Goal: Transaction & Acquisition: Purchase product/service

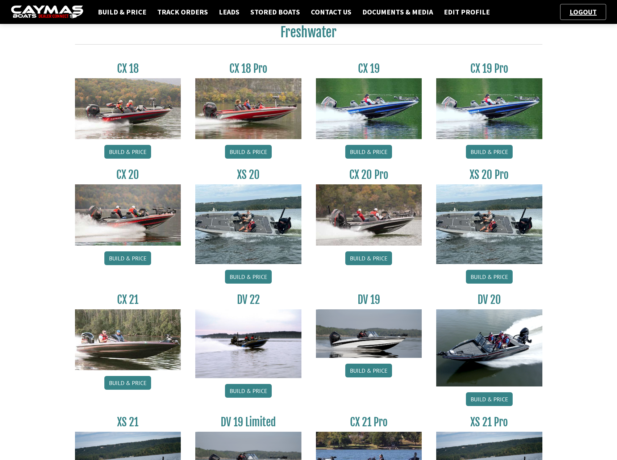
scroll to position [418, 0]
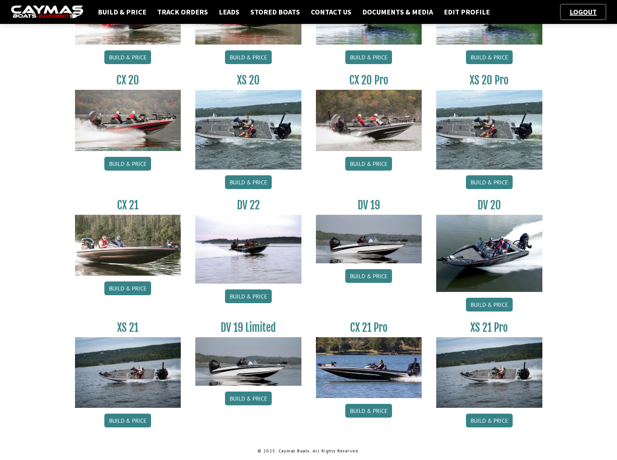
click at [504, 256] on img at bounding box center [490, 253] width 106 height 77
click at [501, 301] on link "Build & Price" at bounding box center [489, 305] width 47 height 14
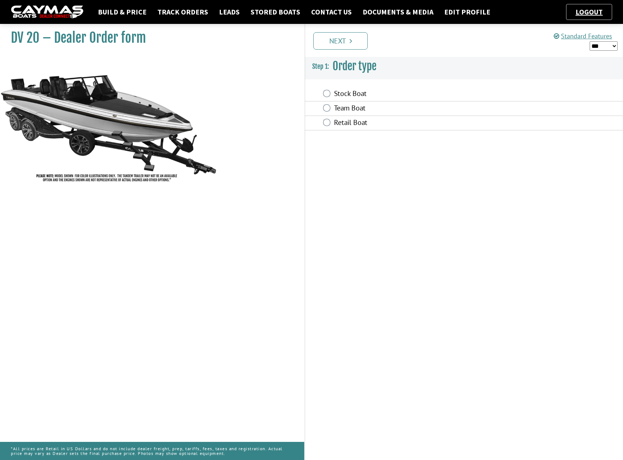
click at [336, 98] on label "Stock Boat" at bounding box center [420, 94] width 173 height 11
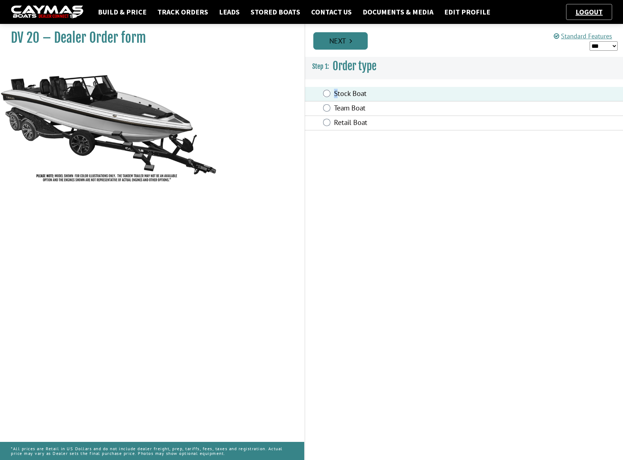
click at [356, 45] on link "Next" at bounding box center [340, 40] width 54 height 17
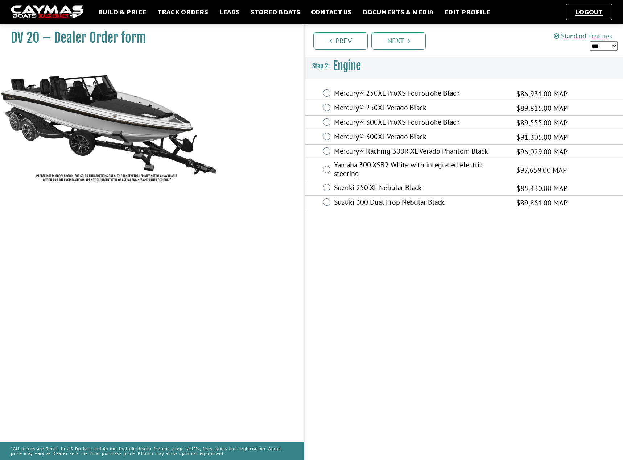
click at [410, 169] on label "Yamaha 300 XSB2 White with integrated electric steering" at bounding box center [420, 170] width 173 height 19
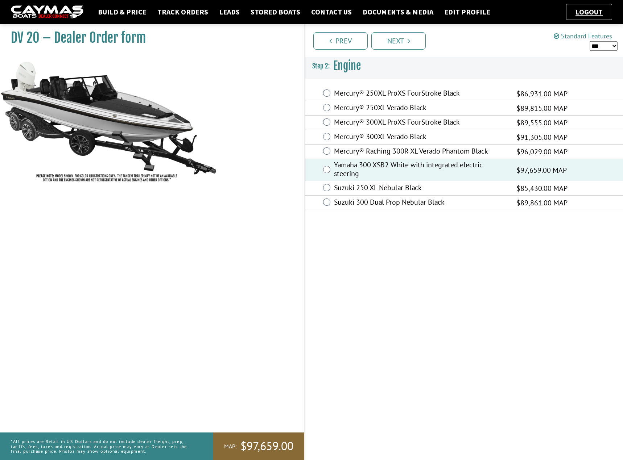
click at [407, 123] on label "Mercury® 300XL ProXS FourStroke Black" at bounding box center [420, 123] width 173 height 11
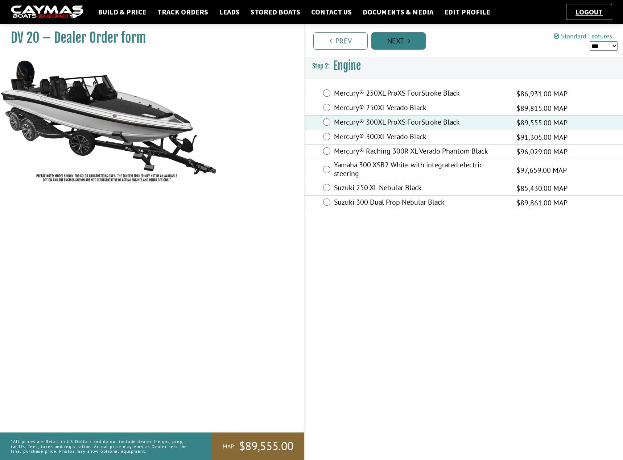
click at [406, 43] on link "Next" at bounding box center [398, 40] width 54 height 17
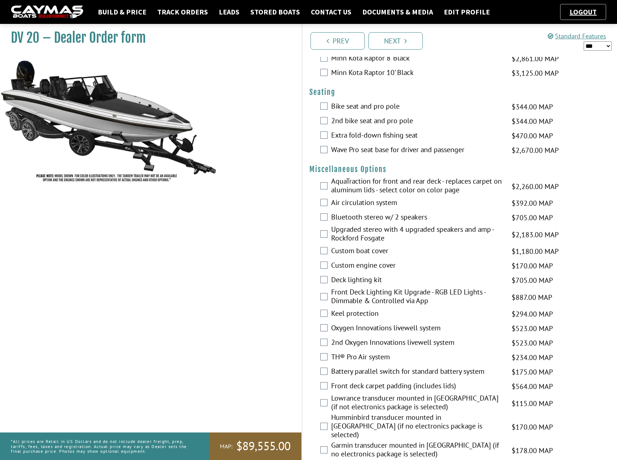
scroll to position [761, 0]
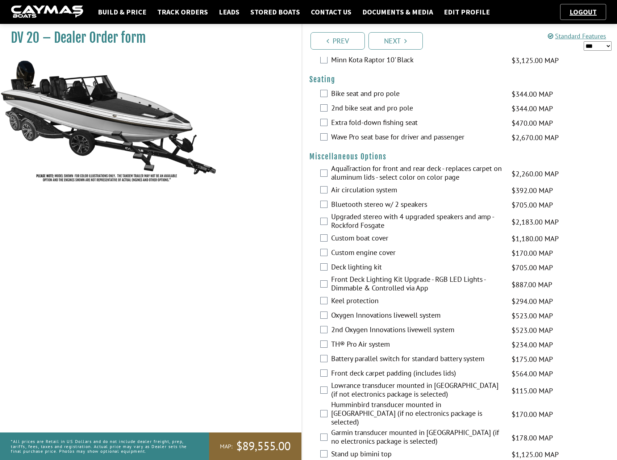
click at [328, 174] on div "AquaTraction for front and rear deck - replaces carpet on aluminum lids - selec…" at bounding box center [459, 173] width 315 height 19
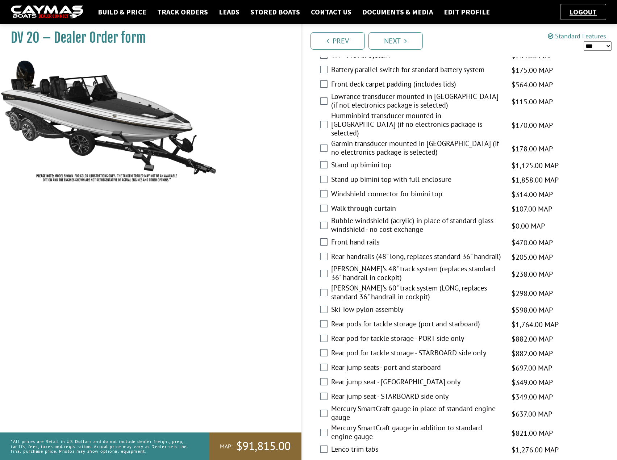
scroll to position [1051, 0]
click at [355, 305] on label "Ski-Tow pylon assembly" at bounding box center [417, 310] width 172 height 11
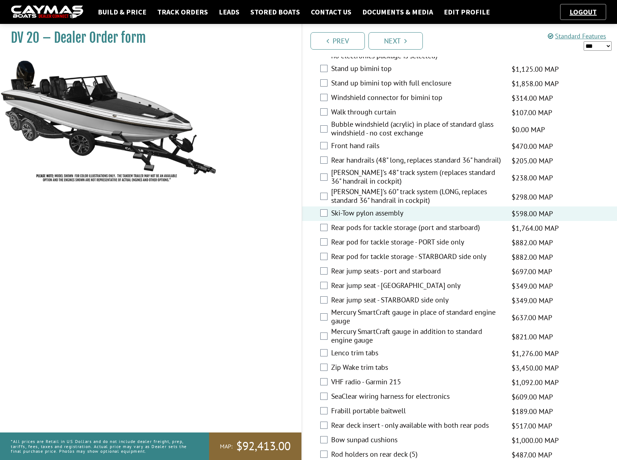
scroll to position [1160, 0]
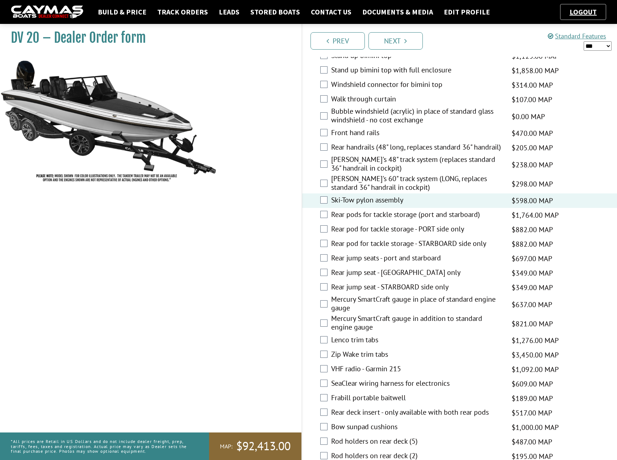
click at [345, 299] on label "Mercury SmartCraft gauge in place of standard engine gauge" at bounding box center [417, 304] width 172 height 19
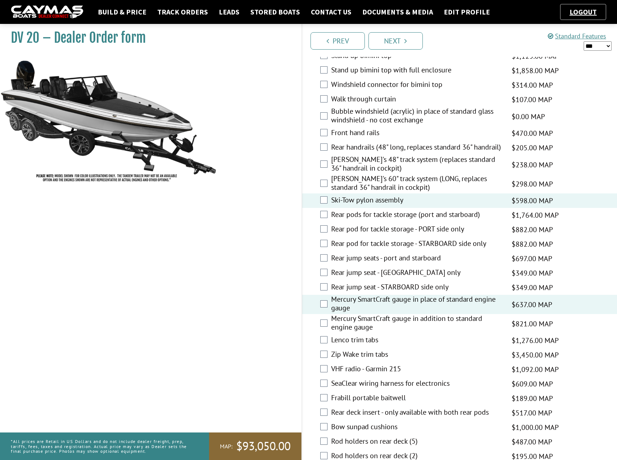
click at [345, 299] on label "Mercury SmartCraft gauge in place of standard engine gauge" at bounding box center [417, 304] width 172 height 19
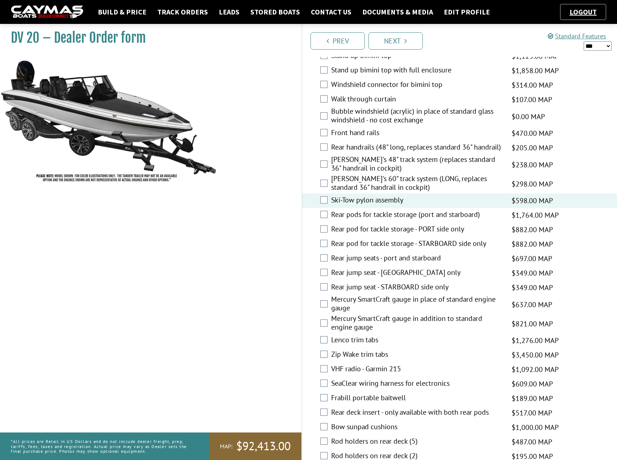
click at [345, 299] on label "Mercury SmartCraft gauge in place of standard engine gauge" at bounding box center [417, 304] width 172 height 19
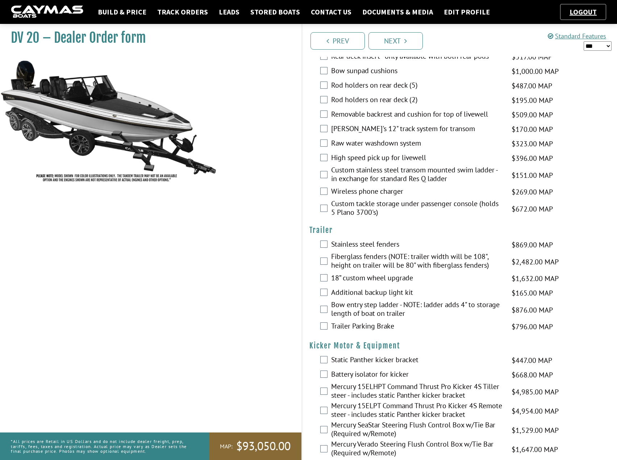
scroll to position [1523, 0]
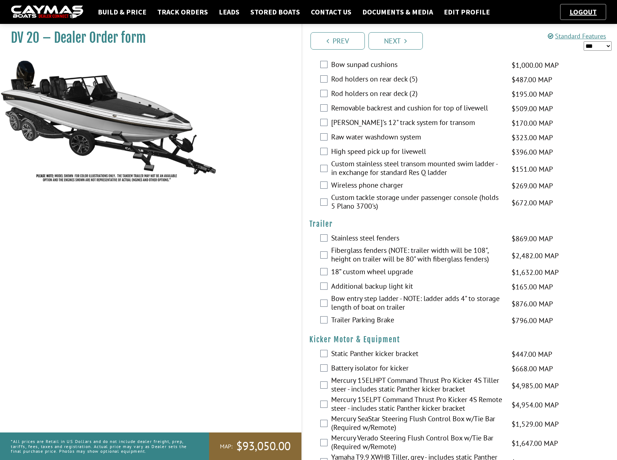
click at [394, 298] on label "Bow entry step ladder - NOTE: ladder adds 4" to storage length of boat on trail…" at bounding box center [417, 303] width 172 height 19
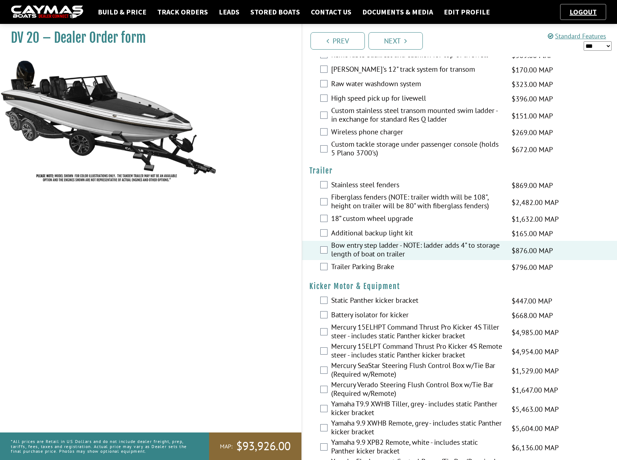
scroll to position [1595, 0]
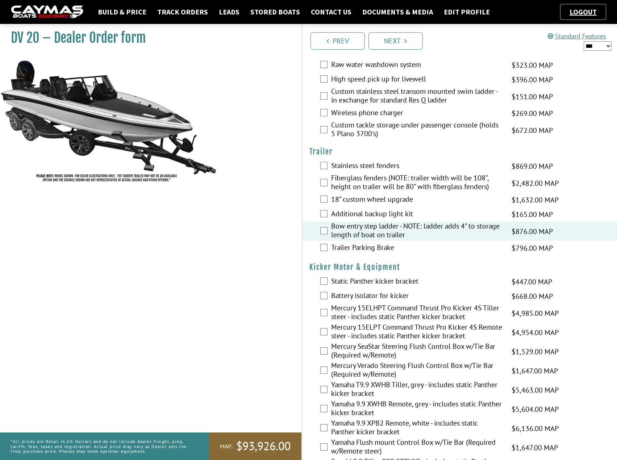
click at [361, 280] on label "Static Panther kicker bracket" at bounding box center [417, 282] width 172 height 11
click at [409, 278] on label "Static Panther kicker bracket" at bounding box center [417, 282] width 172 height 11
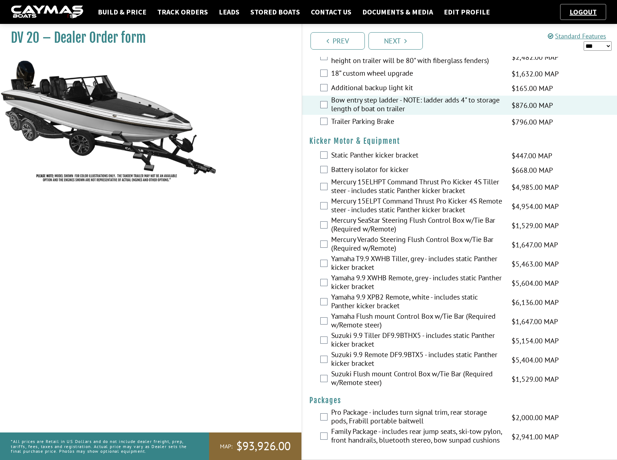
scroll to position [1726, 0]
click at [410, 35] on link "Next" at bounding box center [396, 40] width 54 height 17
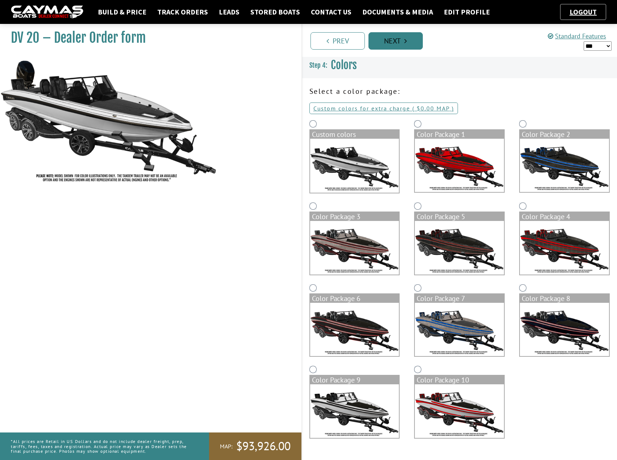
scroll to position [0, 0]
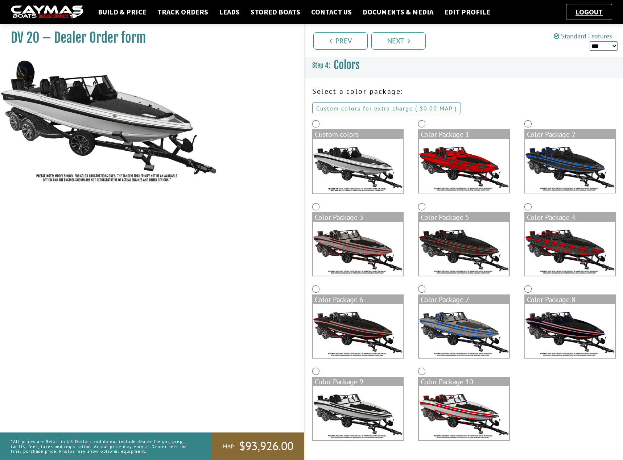
click at [330, 134] on div "Custom colors" at bounding box center [358, 134] width 90 height 9
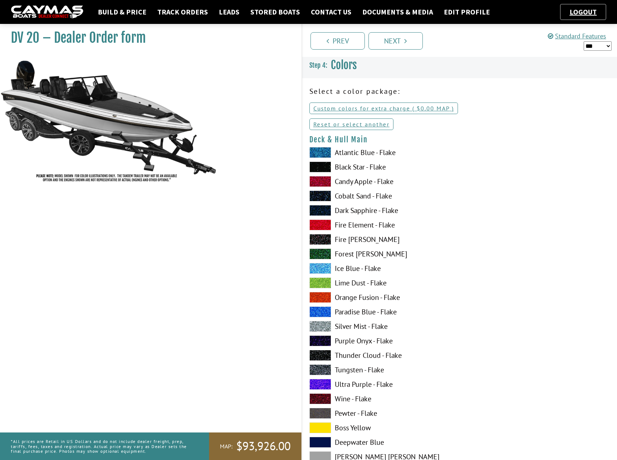
click at [320, 281] on span at bounding box center [321, 283] width 22 height 11
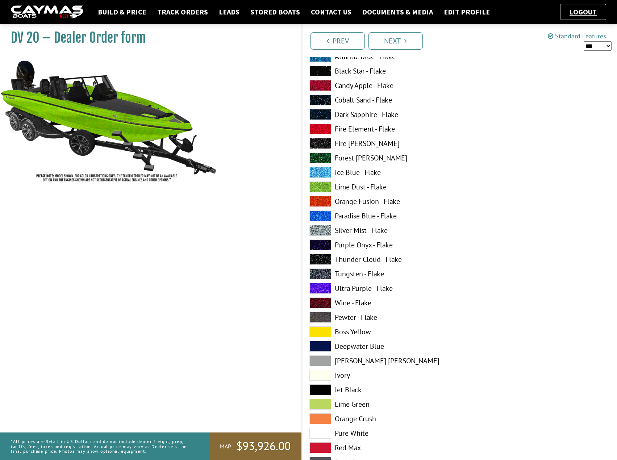
scroll to position [109, 0]
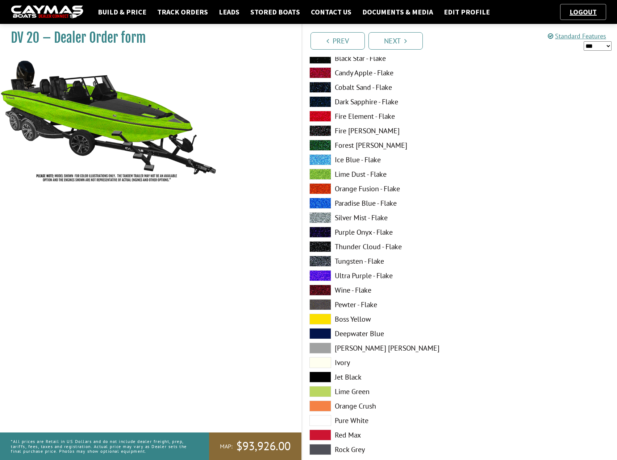
click at [315, 218] on span at bounding box center [321, 217] width 22 height 11
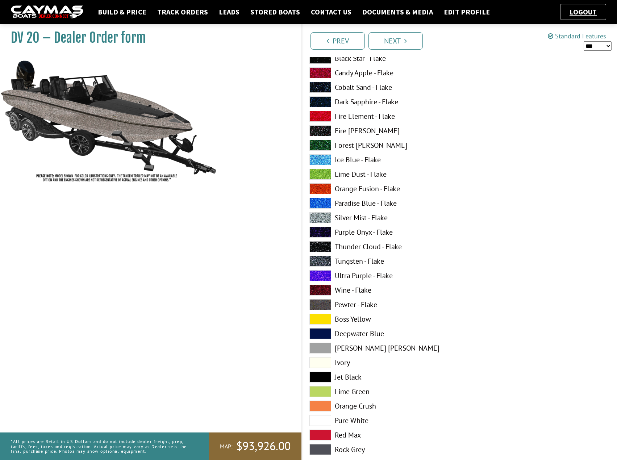
click at [315, 260] on span at bounding box center [321, 261] width 22 height 11
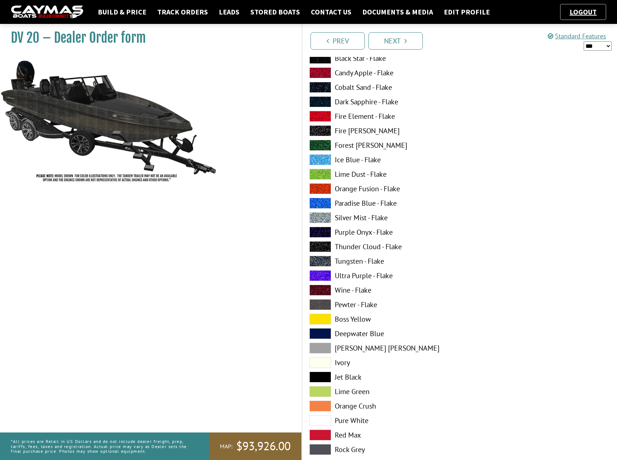
click at [314, 88] on span at bounding box center [321, 87] width 22 height 11
click at [318, 103] on span at bounding box center [321, 101] width 22 height 11
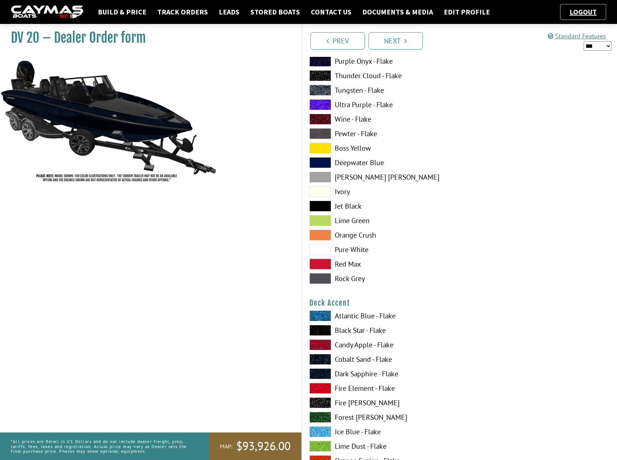
scroll to position [290, 0]
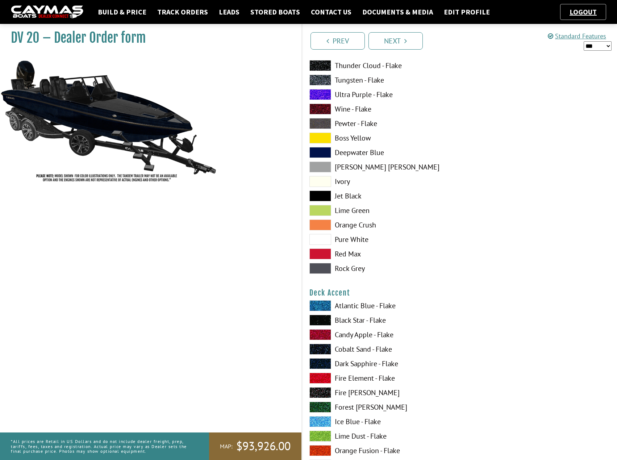
click at [325, 305] on span at bounding box center [321, 306] width 22 height 11
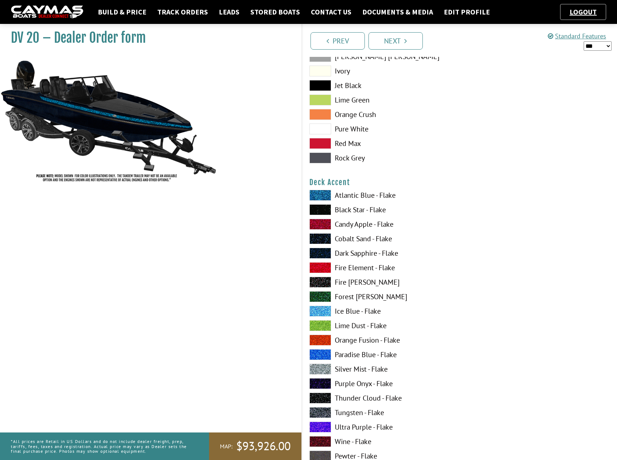
scroll to position [435, 0]
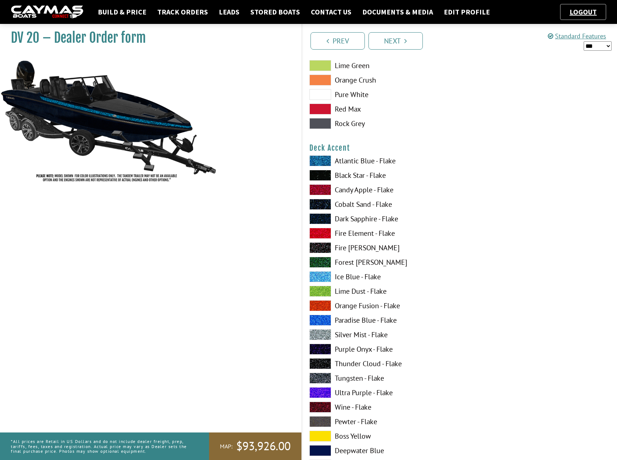
click at [316, 336] on span at bounding box center [321, 335] width 22 height 11
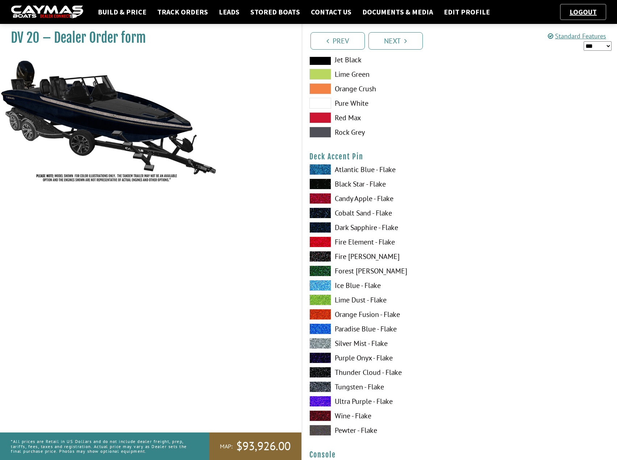
scroll to position [870, 0]
click at [318, 318] on span at bounding box center [321, 314] width 22 height 11
click at [324, 330] on span at bounding box center [321, 328] width 22 height 11
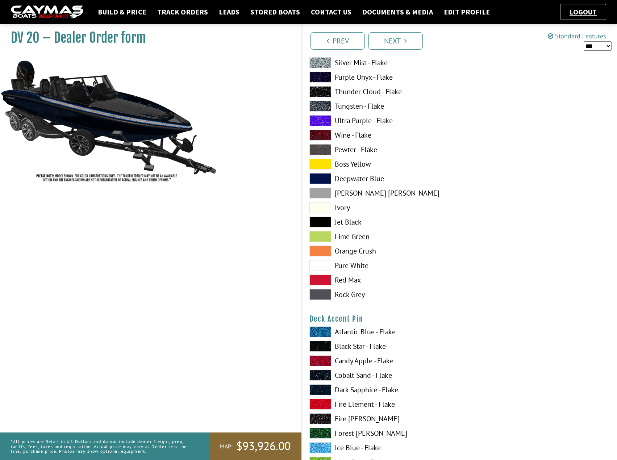
scroll to position [725, 0]
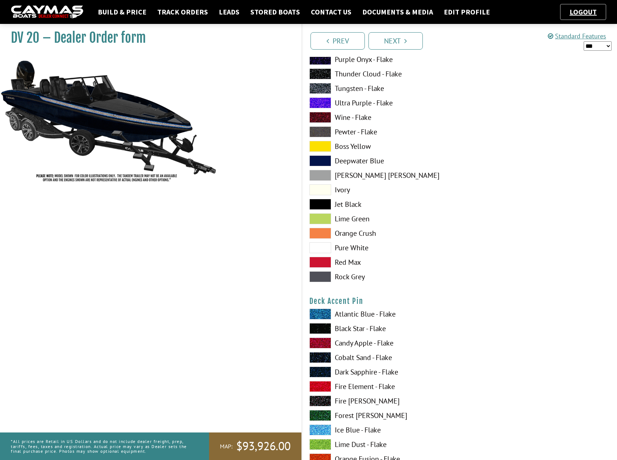
click at [322, 445] on span at bounding box center [321, 444] width 22 height 11
click at [326, 313] on span at bounding box center [321, 314] width 22 height 11
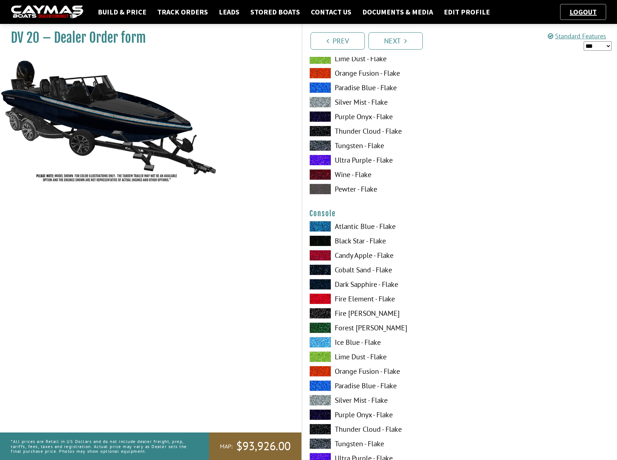
scroll to position [1124, 0]
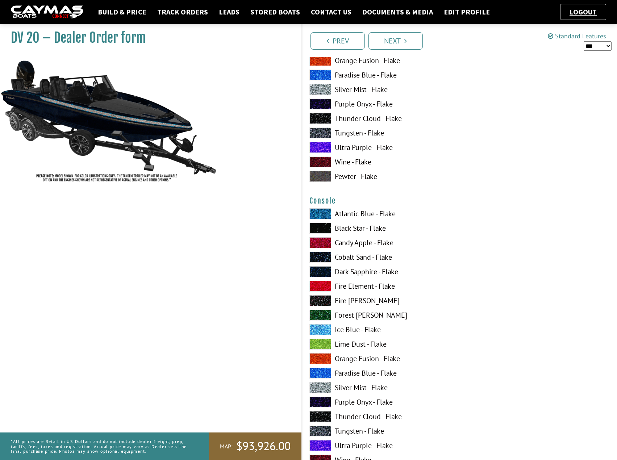
click at [323, 385] on span at bounding box center [321, 388] width 22 height 11
click at [319, 270] on span at bounding box center [321, 271] width 22 height 11
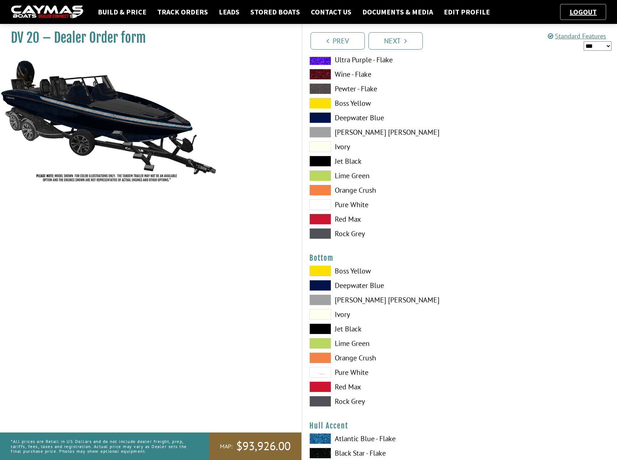
scroll to position [1523, 0]
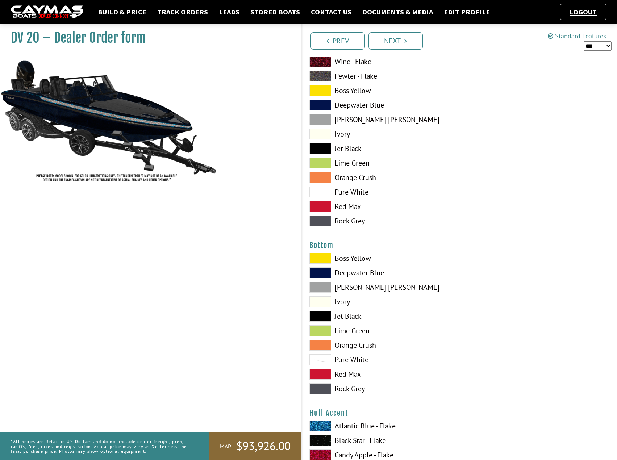
click at [323, 390] on span at bounding box center [321, 389] width 22 height 11
click at [321, 318] on span at bounding box center [321, 316] width 22 height 11
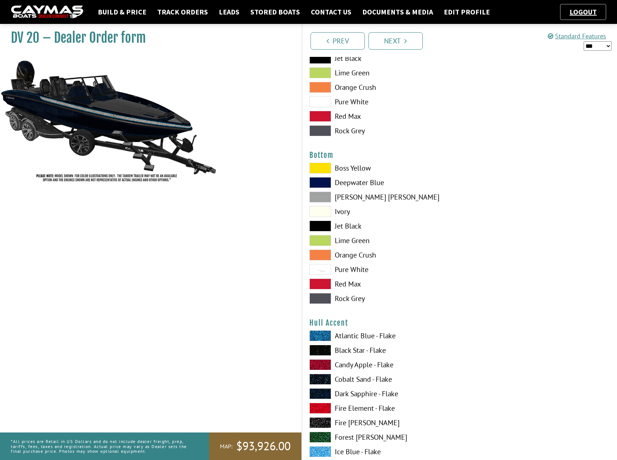
scroll to position [1668, 0]
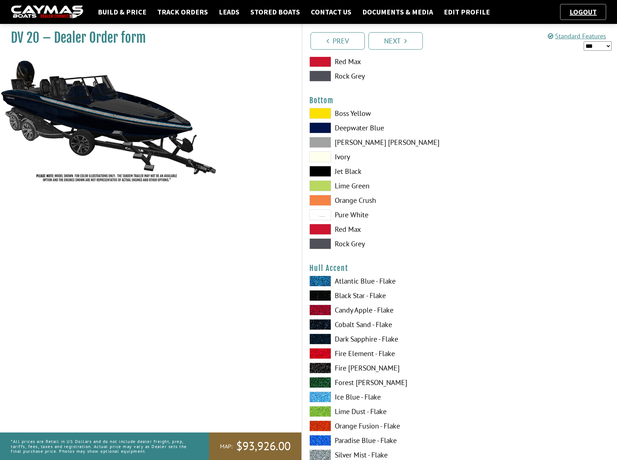
click at [323, 281] on span at bounding box center [321, 281] width 22 height 11
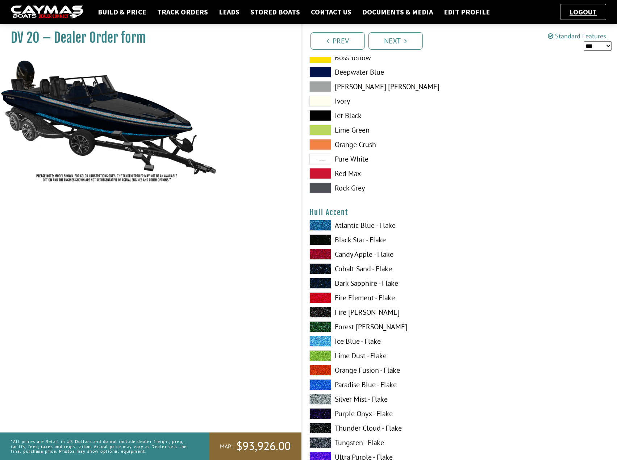
scroll to position [1740, 0]
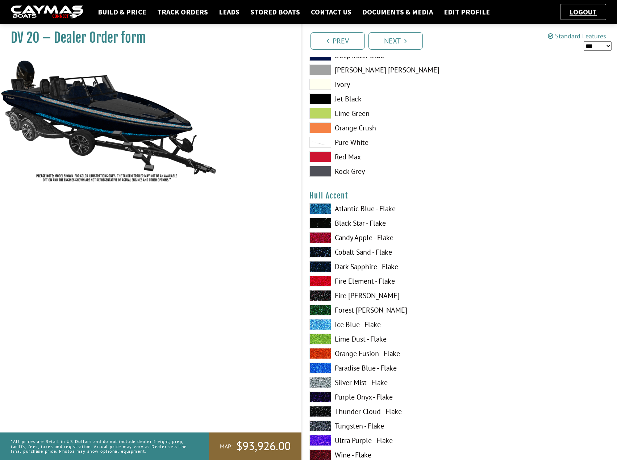
click at [319, 388] on span at bounding box center [321, 382] width 22 height 11
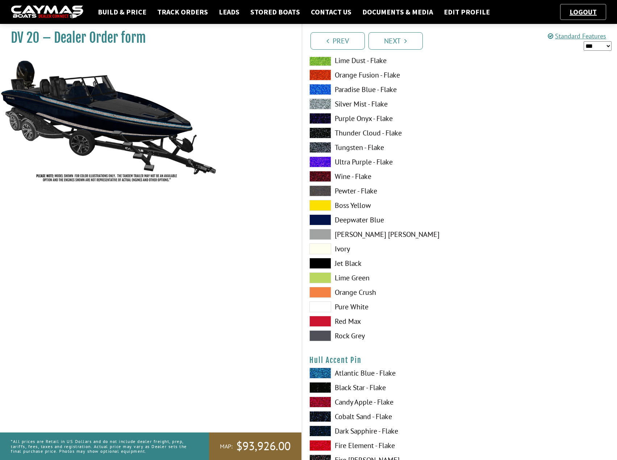
scroll to position [2030, 0]
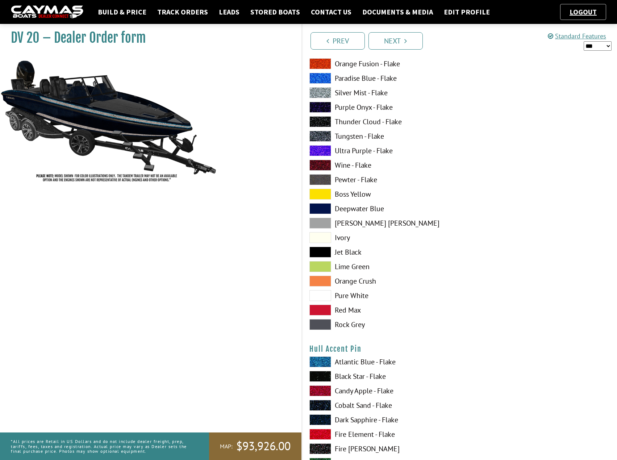
click at [319, 361] on span at bounding box center [321, 362] width 22 height 11
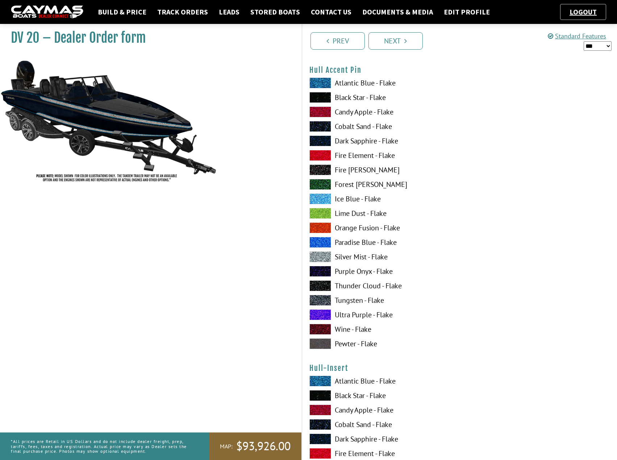
scroll to position [2357, 0]
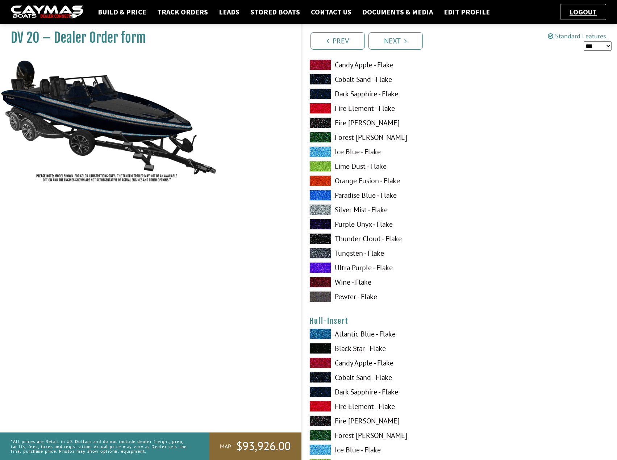
click at [317, 406] on span at bounding box center [321, 406] width 22 height 11
click at [322, 333] on span at bounding box center [321, 334] width 22 height 11
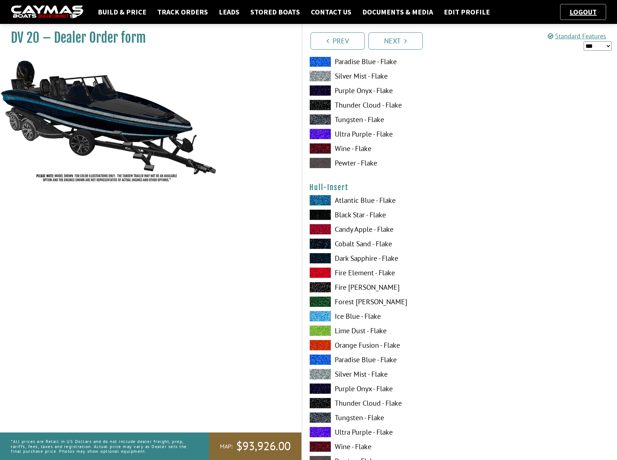
scroll to position [2502, 0]
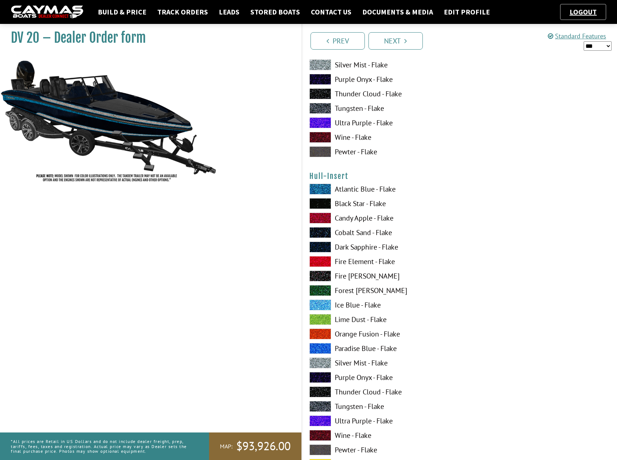
click at [326, 366] on span at bounding box center [321, 363] width 22 height 11
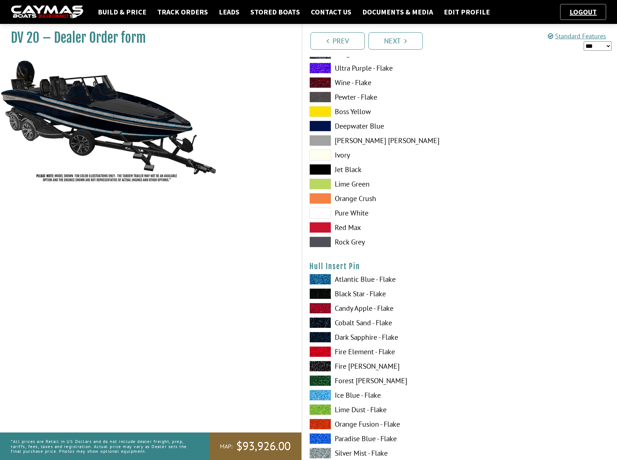
scroll to position [2864, 0]
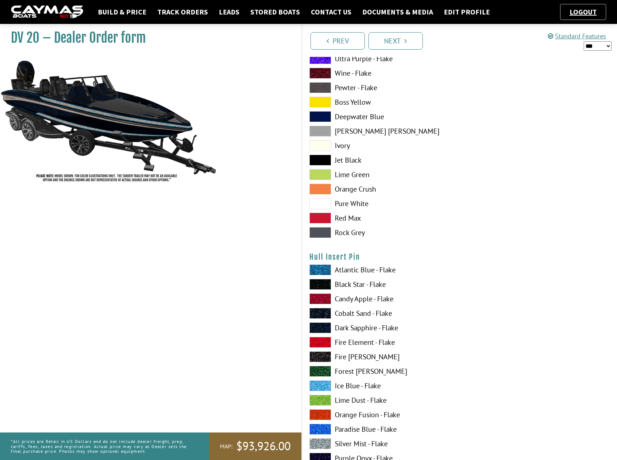
click at [321, 401] on span at bounding box center [321, 400] width 22 height 11
click at [321, 266] on span at bounding box center [321, 270] width 22 height 11
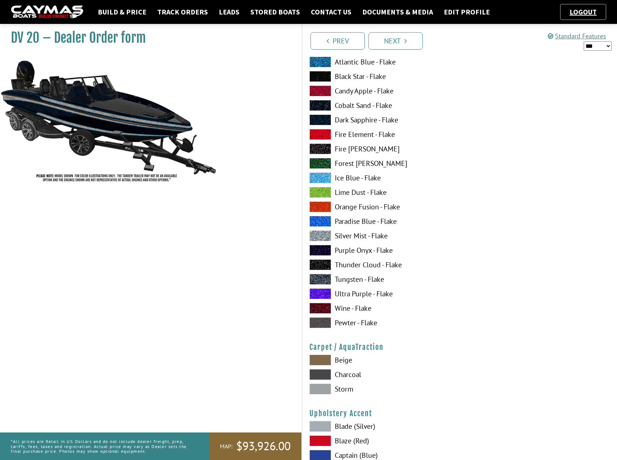
scroll to position [3082, 0]
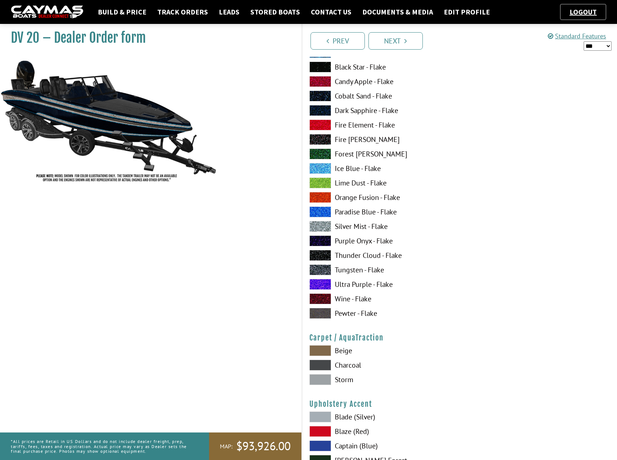
click at [321, 366] on span at bounding box center [321, 365] width 22 height 11
click at [327, 381] on span at bounding box center [321, 380] width 22 height 11
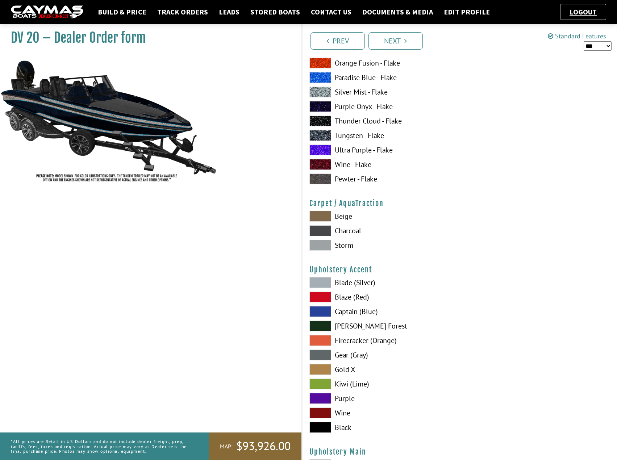
scroll to position [3227, 0]
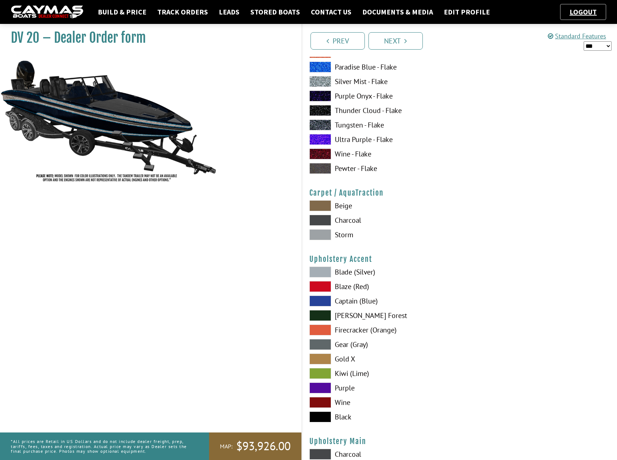
click at [320, 284] on span at bounding box center [321, 286] width 22 height 11
click at [324, 275] on span at bounding box center [321, 272] width 22 height 11
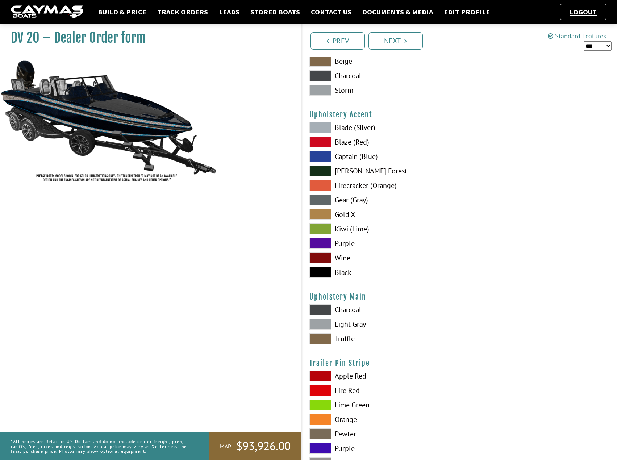
scroll to position [3372, 0]
click at [319, 340] on span at bounding box center [321, 338] width 22 height 11
click at [321, 321] on span at bounding box center [321, 324] width 22 height 11
click at [325, 161] on span at bounding box center [321, 156] width 22 height 11
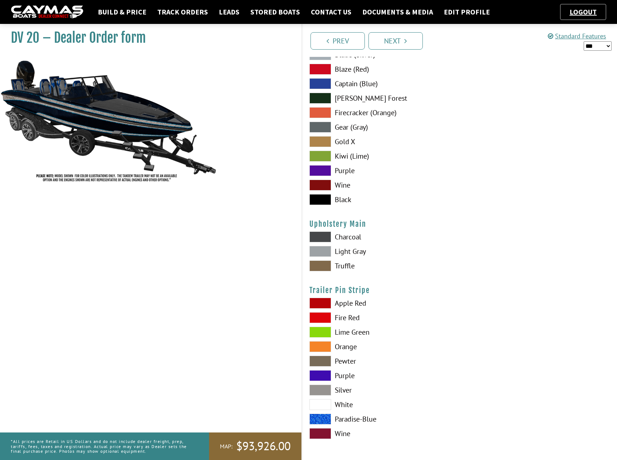
scroll to position [3445, 0]
click at [323, 421] on span at bounding box center [321, 419] width 22 height 11
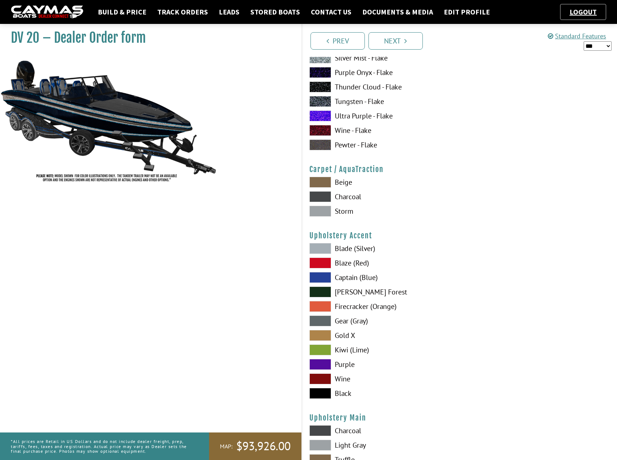
scroll to position [3264, 0]
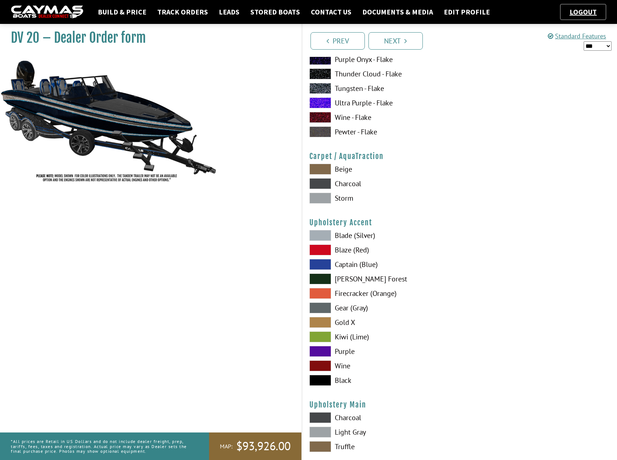
click at [322, 310] on span at bounding box center [321, 308] width 22 height 11
click at [325, 265] on span at bounding box center [321, 264] width 22 height 11
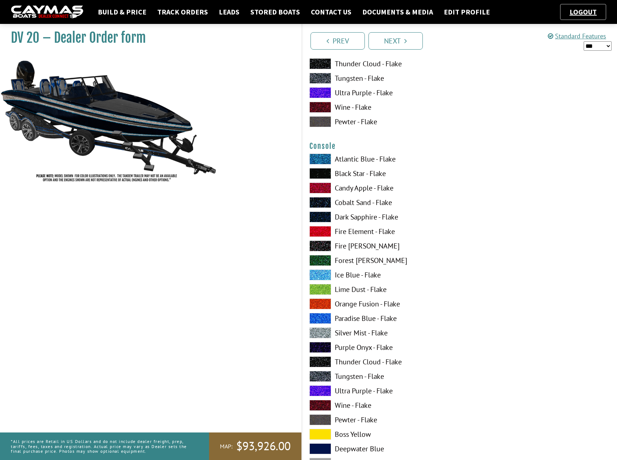
scroll to position [1161, 0]
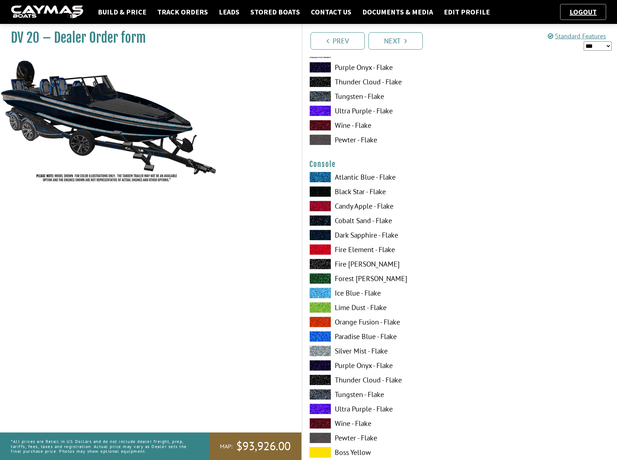
click at [325, 353] on span at bounding box center [321, 351] width 22 height 11
click at [329, 178] on span at bounding box center [321, 177] width 22 height 11
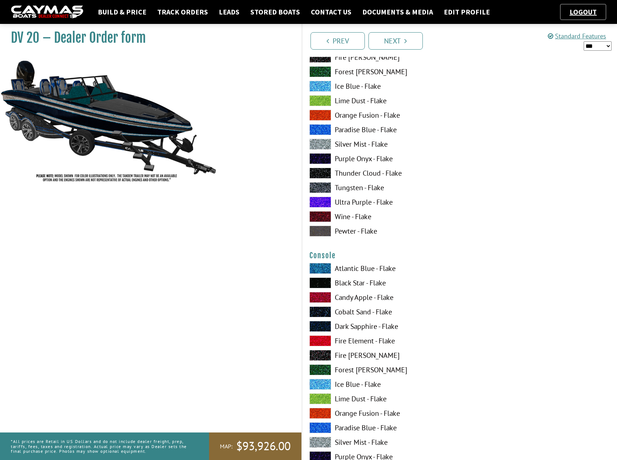
scroll to position [1088, 0]
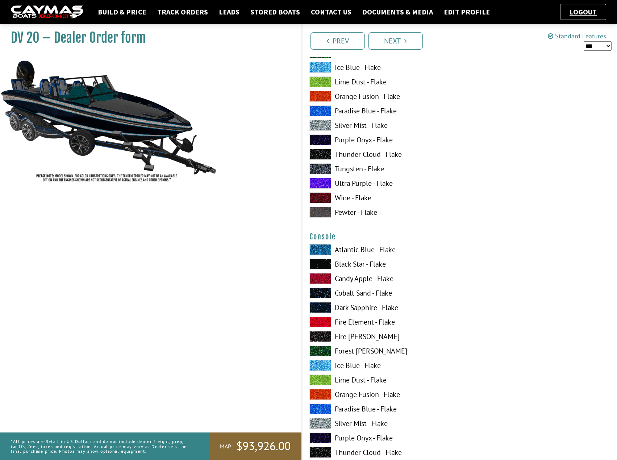
click at [315, 308] on span at bounding box center [321, 307] width 22 height 11
click at [416, 49] on link "Next" at bounding box center [396, 40] width 54 height 17
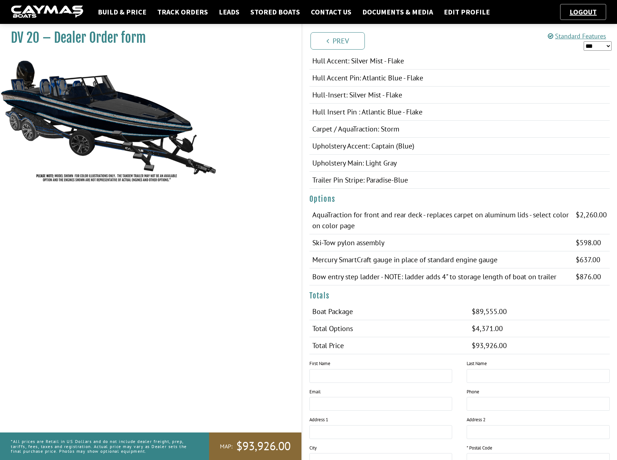
scroll to position [423, 0]
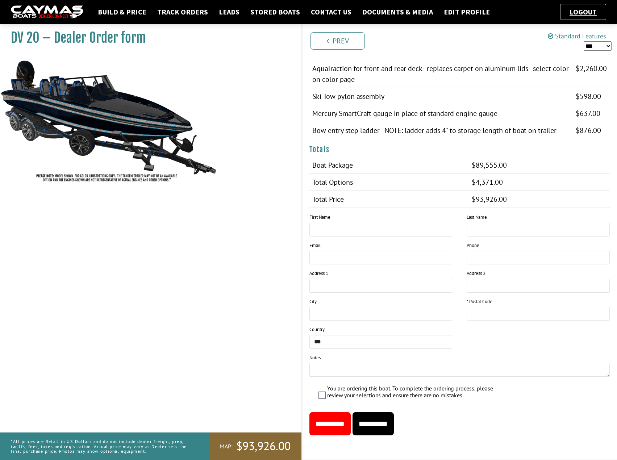
click at [394, 427] on input "**********" at bounding box center [373, 424] width 41 height 23
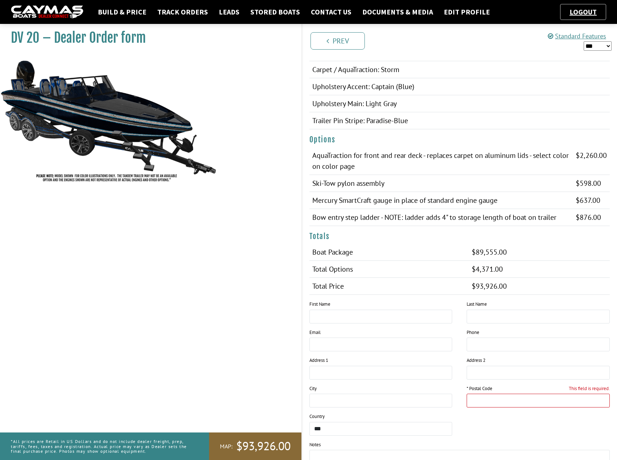
scroll to position [399, 0]
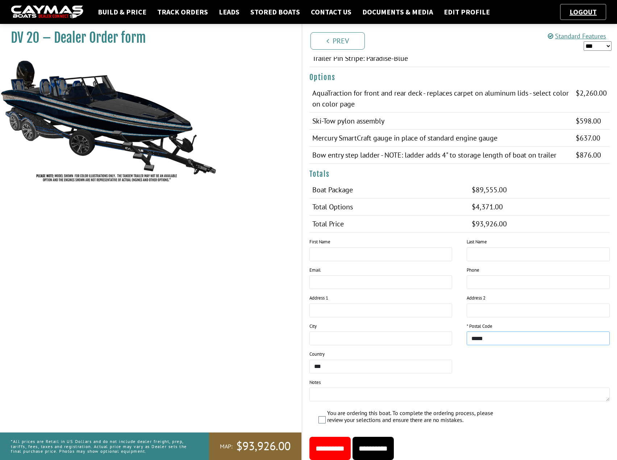
type input "*****"
click at [394, 446] on input "**********" at bounding box center [373, 448] width 41 height 23
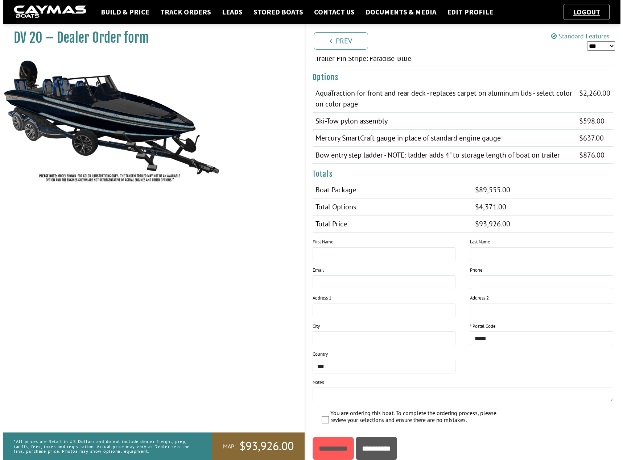
scroll to position [0, 0]
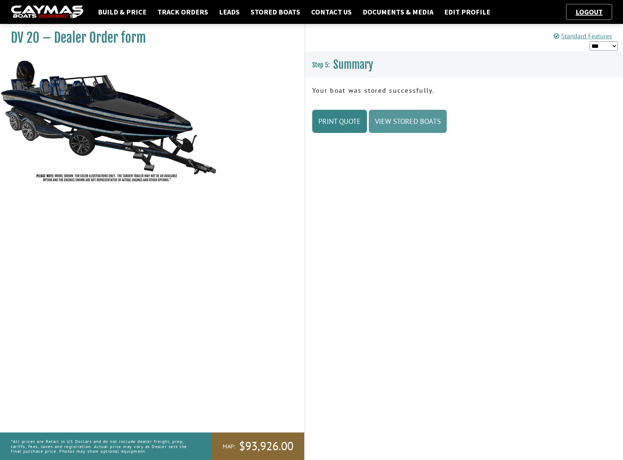
click at [400, 129] on link "View Stored Boats" at bounding box center [408, 121] width 78 height 23
